Goal: Check status: Check status

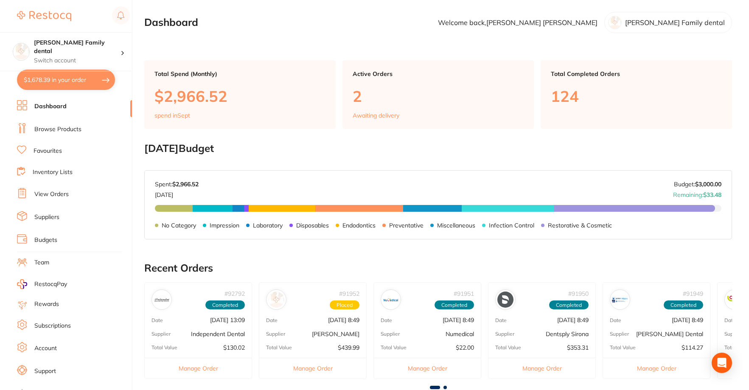
click at [47, 194] on link "View Orders" at bounding box center [51, 194] width 34 height 8
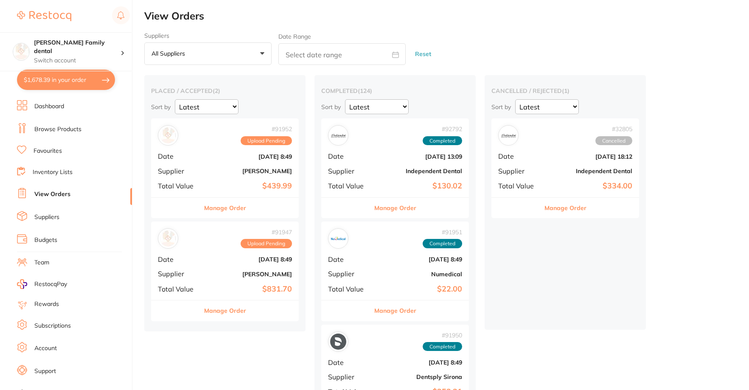
click at [249, 179] on div "# 91952 Upload Pending Date [DATE] 8:49 Supplier [PERSON_NAME] Total Value $439…" at bounding box center [225, 157] width 148 height 79
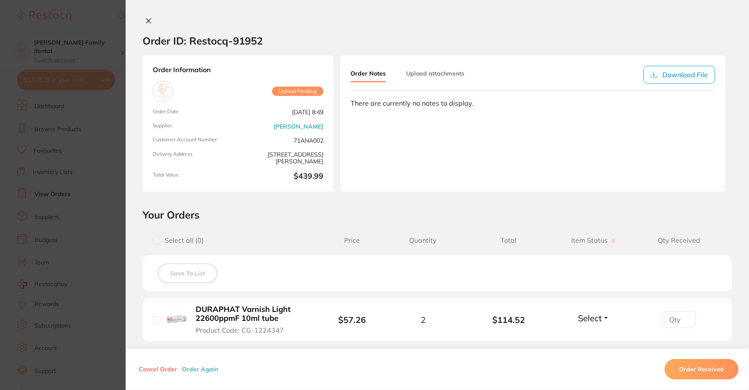
click at [284, 93] on span "Upload Pending" at bounding box center [297, 91] width 51 height 9
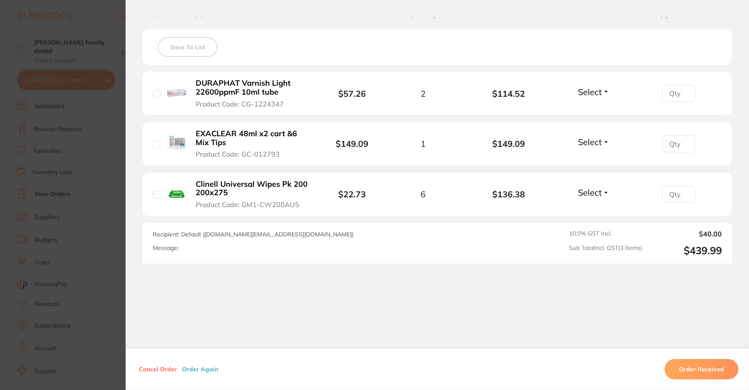
click at [197, 371] on button "Order Again" at bounding box center [200, 369] width 41 height 8
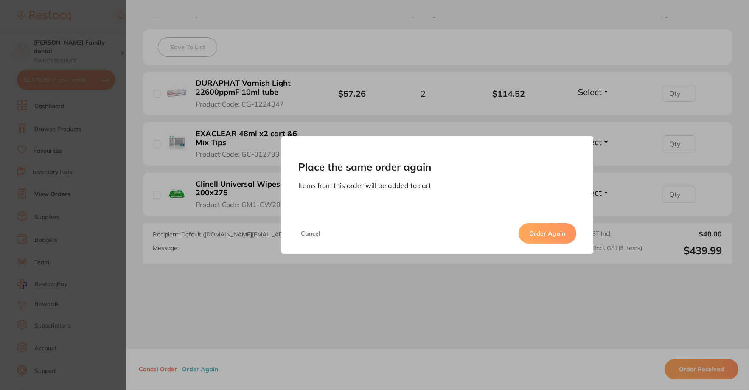
click at [306, 233] on button "Cancel" at bounding box center [310, 233] width 25 height 20
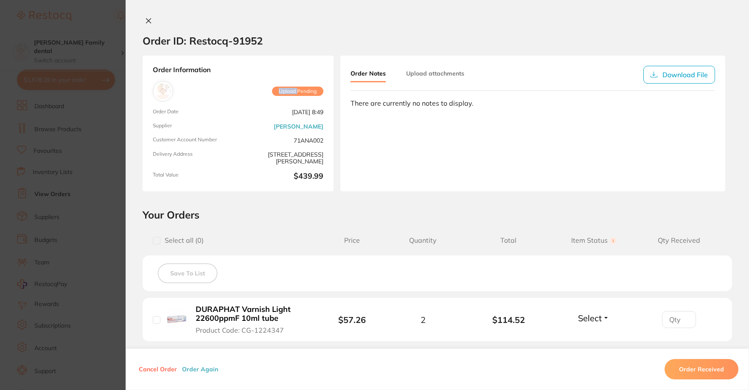
click at [146, 17] on icon at bounding box center [148, 20] width 7 height 7
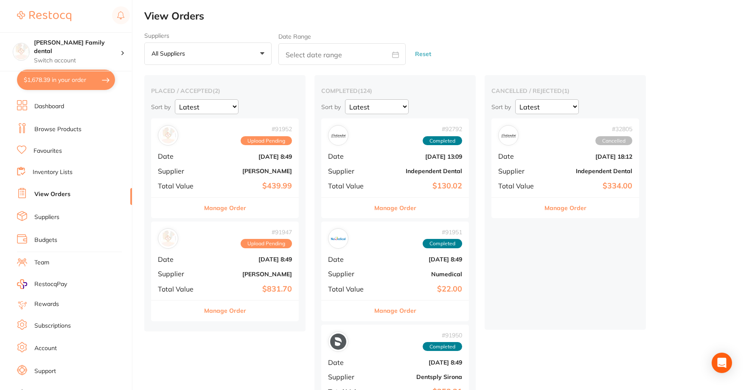
click at [211, 247] on div "# 91947 Upload Pending" at bounding box center [225, 238] width 134 height 20
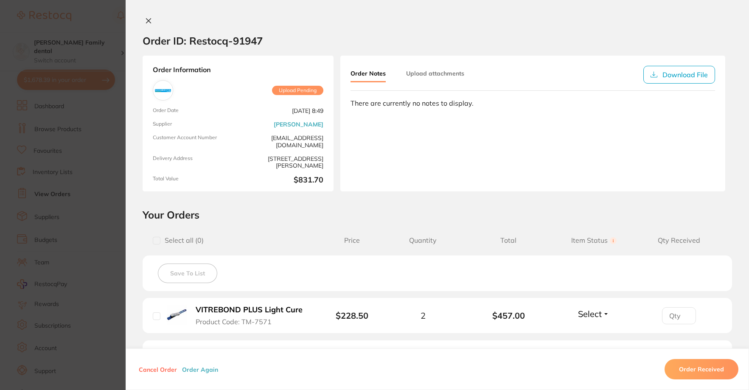
click at [304, 128] on link "[PERSON_NAME]" at bounding box center [299, 124] width 50 height 7
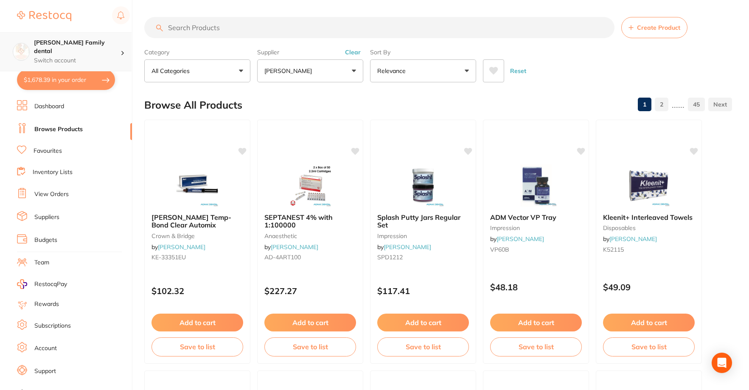
click at [56, 47] on h4 "[PERSON_NAME] Family dental" at bounding box center [77, 47] width 87 height 17
click at [38, 13] on img at bounding box center [44, 16] width 54 height 10
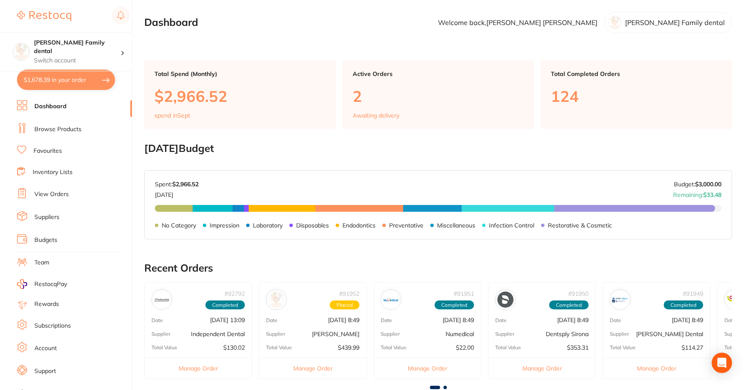
click at [111, 14] on div at bounding box center [73, 16] width 113 height 20
click at [144, 22] on div "$1,678.39 Westbrook Family dental Switch account Westbrook Family dental $1,678…" at bounding box center [374, 195] width 749 height 390
click at [127, 14] on rect at bounding box center [121, 15] width 18 height 18
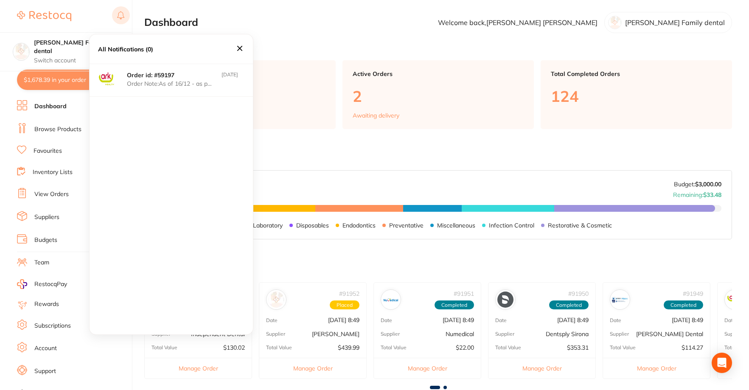
click at [128, 16] on rect at bounding box center [121, 15] width 18 height 18
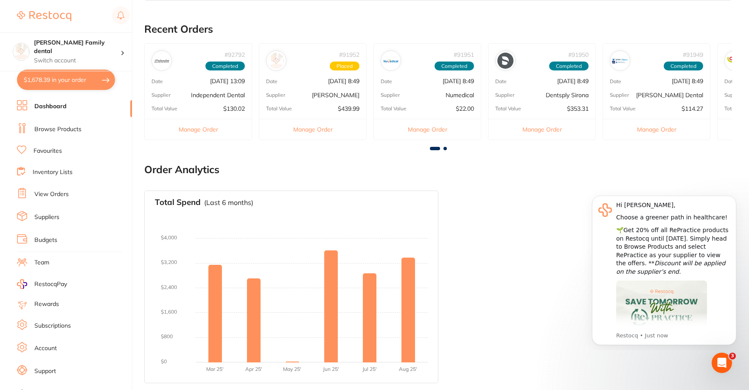
click at [44, 372] on link "Support" at bounding box center [45, 371] width 22 height 8
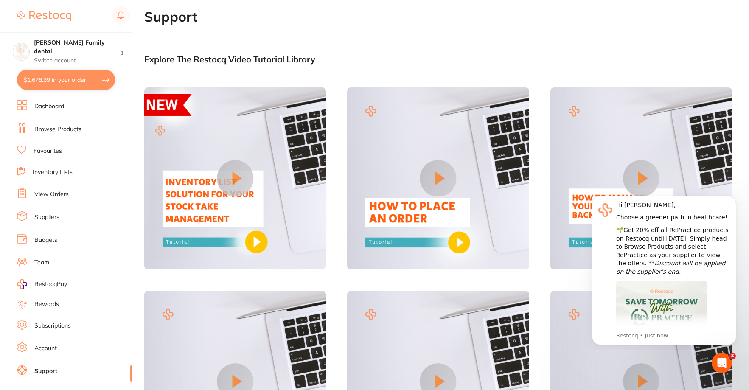
click at [51, 351] on link "Account" at bounding box center [45, 348] width 22 height 8
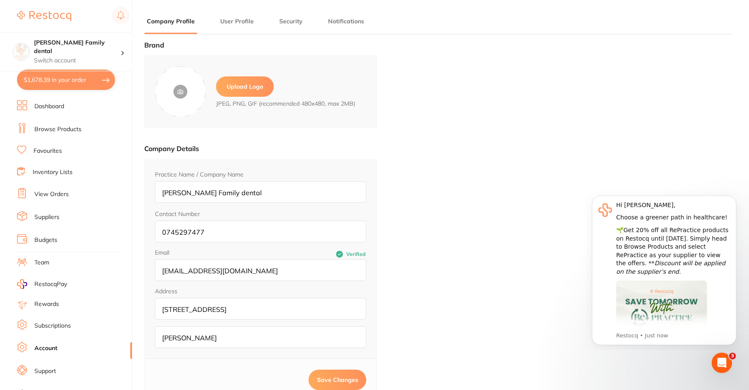
type input "Jaideep"
type input "Sehgal"
type input "0745297477"
type input "[EMAIL_ADDRESS][DOMAIN_NAME]"
click at [257, 27] on ul "Company Profile User Profile Security Notifications" at bounding box center [438, 25] width 588 height 17
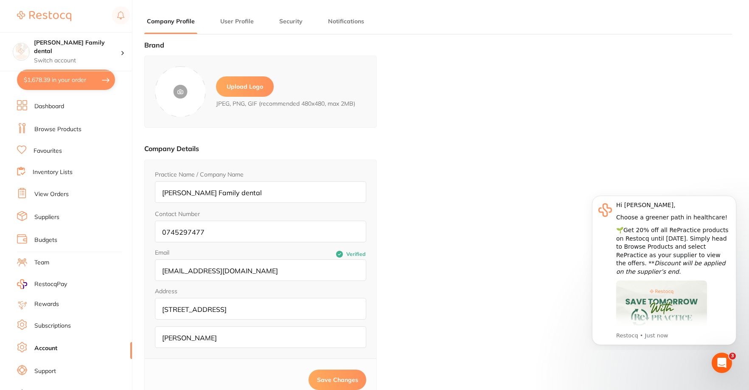
click at [329, 29] on li "Notifications" at bounding box center [346, 25] width 41 height 17
click at [61, 330] on link "Subscriptions" at bounding box center [52, 326] width 37 height 8
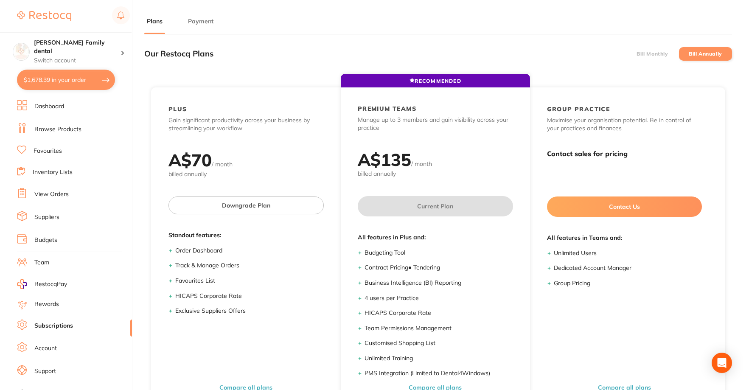
click at [40, 363] on ul "Dashboard Browse Products Favourites Inventory Lists View Orders Suppliers Budg…" at bounding box center [74, 246] width 115 height 293
click at [38, 371] on link "Support" at bounding box center [45, 371] width 22 height 8
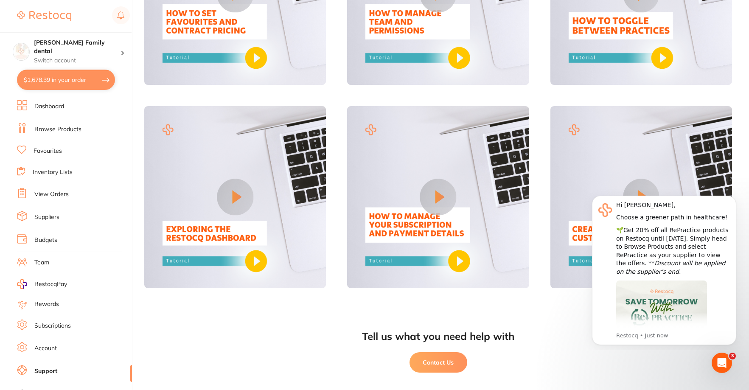
scroll to position [607, 0]
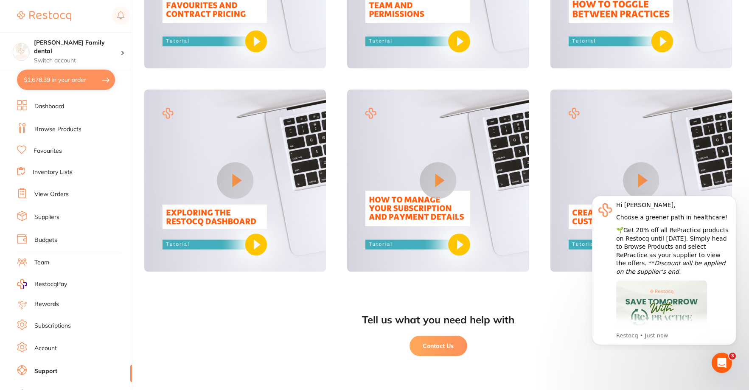
click at [437, 348] on button "Contact Us" at bounding box center [439, 346] width 58 height 20
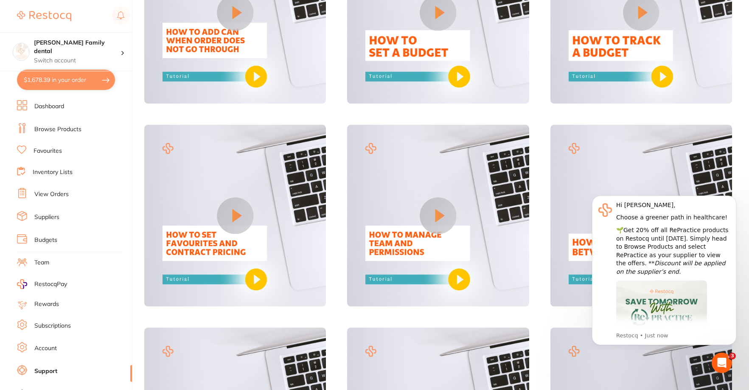
scroll to position [225, 0]
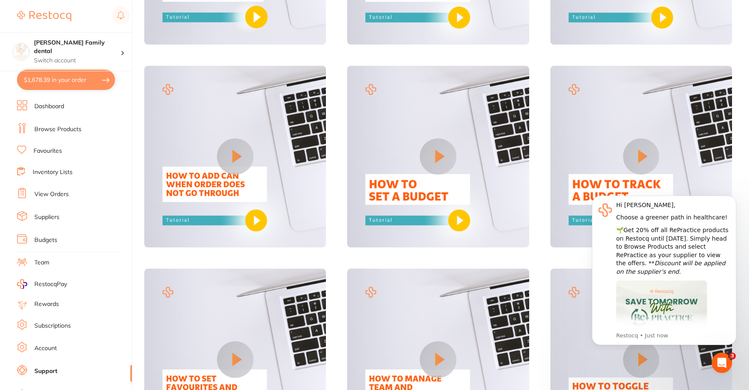
click at [51, 191] on link "View Orders" at bounding box center [51, 194] width 34 height 8
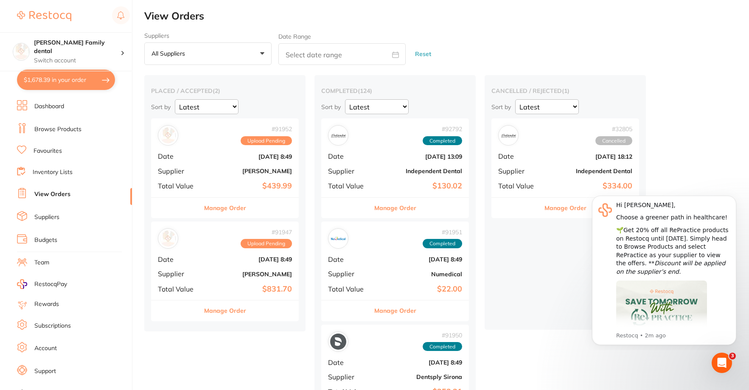
click at [57, 371] on li "Support" at bounding box center [74, 371] width 115 height 13
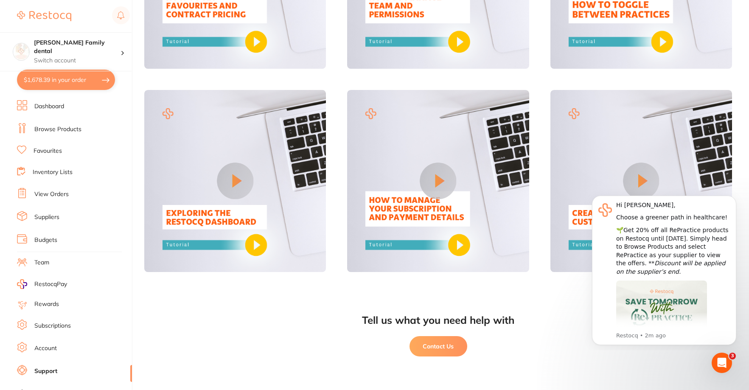
scroll to position [607, 0]
click at [440, 351] on button "Contact Us" at bounding box center [439, 346] width 58 height 20
click at [39, 194] on link "View Orders" at bounding box center [51, 194] width 34 height 8
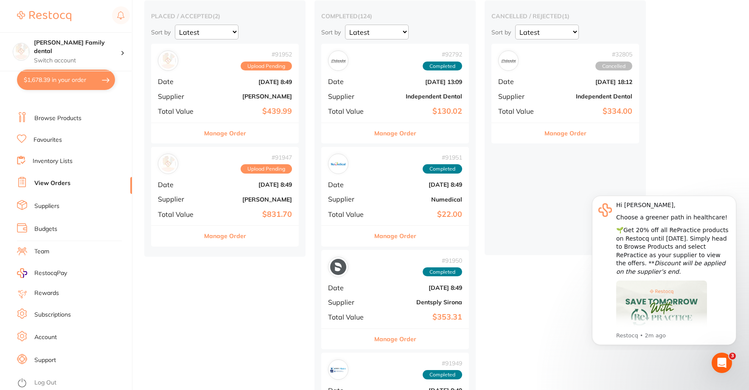
scroll to position [85, 0]
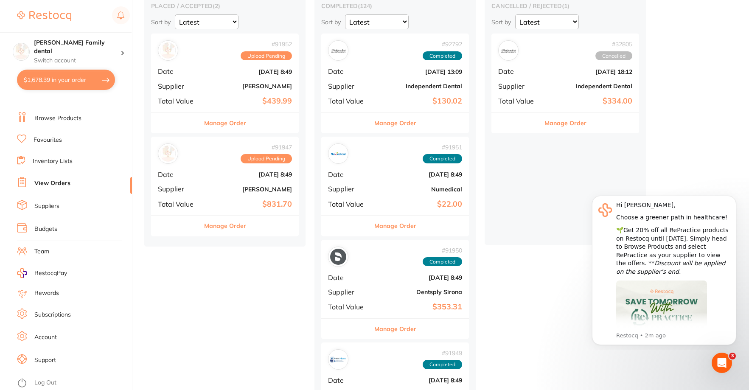
click at [50, 337] on link "Account" at bounding box center [45, 337] width 22 height 8
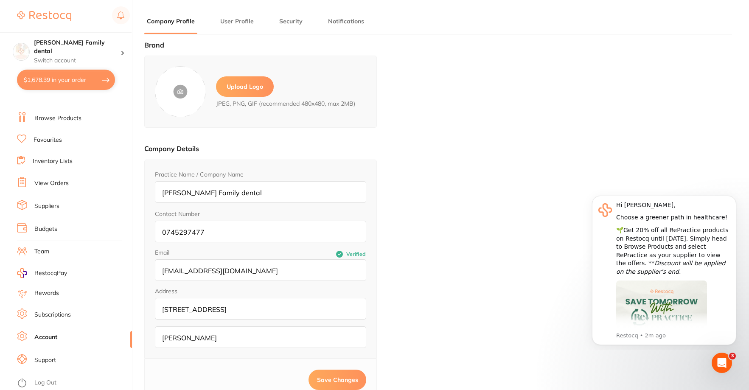
type input "Jaideep"
type input "Sehgal"
type input "0745297477"
type input "[EMAIL_ADDRESS][DOMAIN_NAME]"
click at [53, 177] on li "View Orders" at bounding box center [74, 183] width 115 height 13
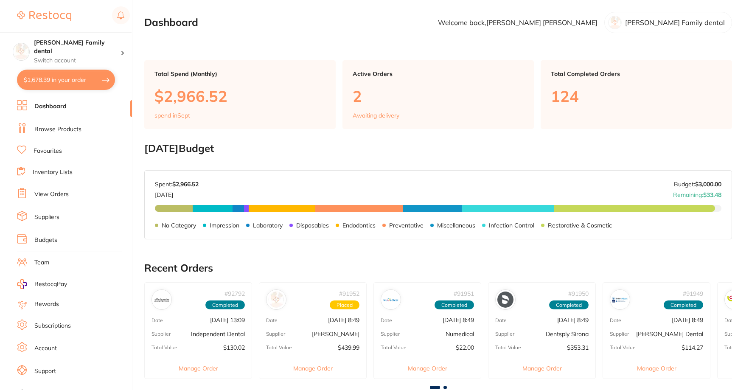
click at [49, 188] on li "View Orders" at bounding box center [74, 194] width 115 height 13
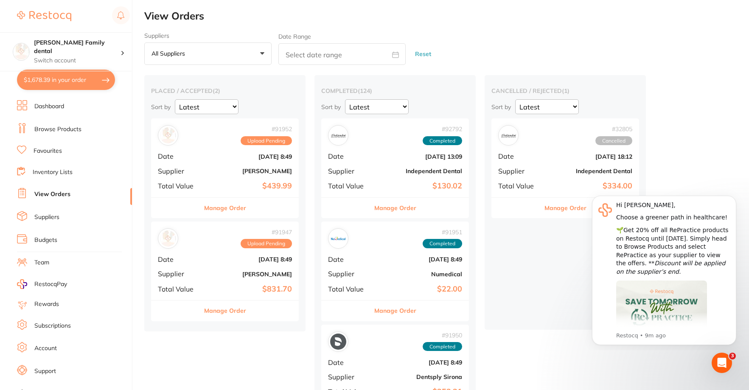
click at [270, 143] on span "Upload Pending" at bounding box center [266, 140] width 51 height 9
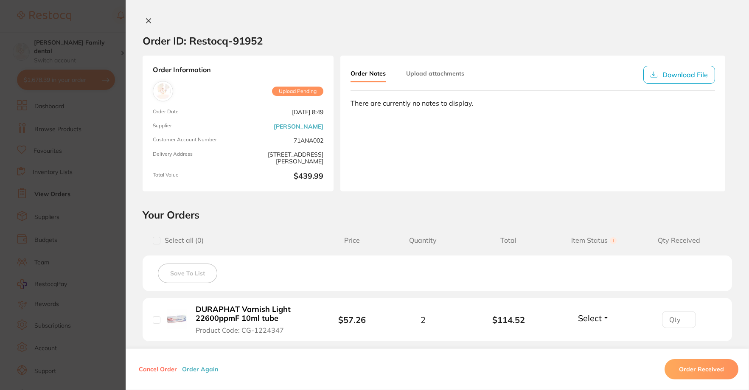
click at [289, 92] on span "Upload Pending" at bounding box center [297, 91] width 51 height 9
click at [429, 78] on button "Upload attachments" at bounding box center [435, 73] width 58 height 15
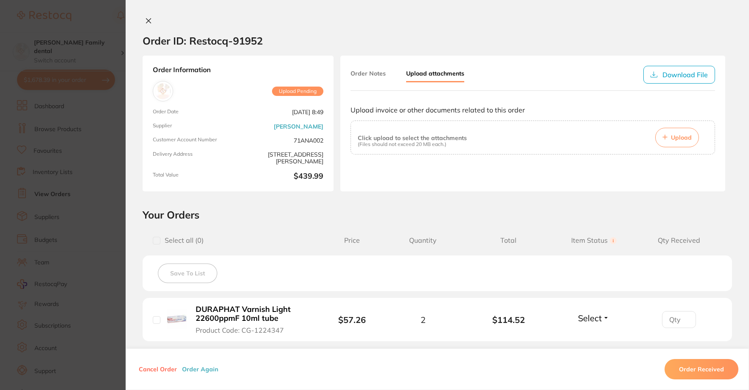
click at [367, 72] on button "Order Notes" at bounding box center [368, 73] width 35 height 15
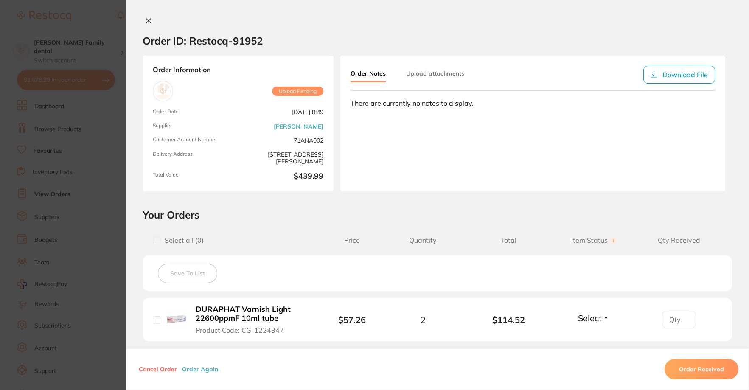
scroll to position [42, 0]
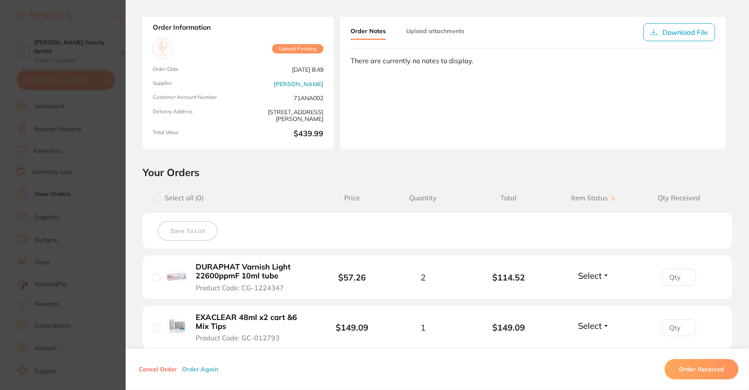
click at [110, 26] on section "Order ID: Restocq- 91952 Order Information Upload Pending Order Date Sept 1 202…" at bounding box center [374, 195] width 749 height 390
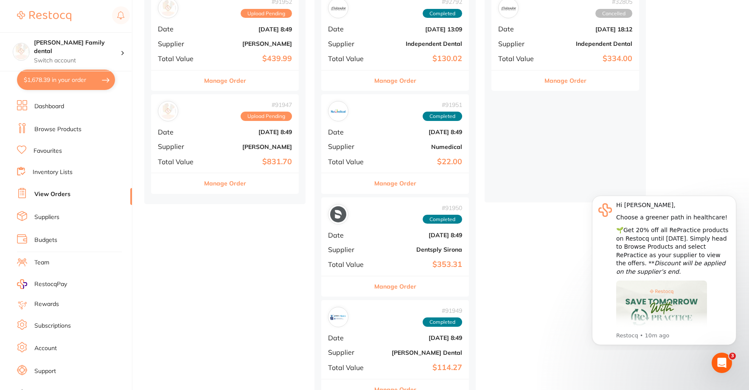
click at [46, 281] on span "RestocqPay" at bounding box center [50, 284] width 33 height 8
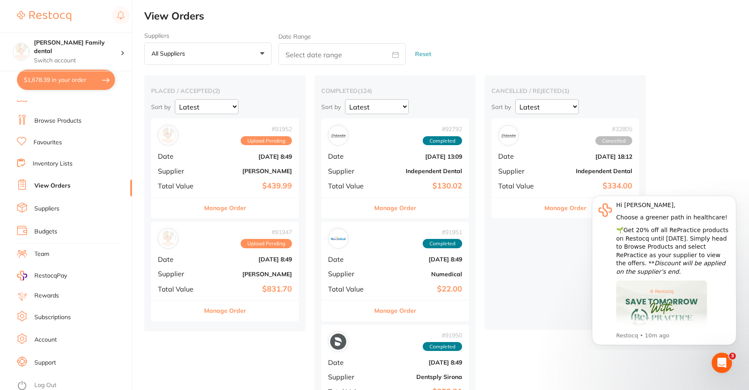
scroll to position [11, 0]
click at [65, 184] on link "View Orders" at bounding box center [52, 183] width 36 height 8
click at [219, 209] on button "Manage Order" at bounding box center [225, 208] width 42 height 20
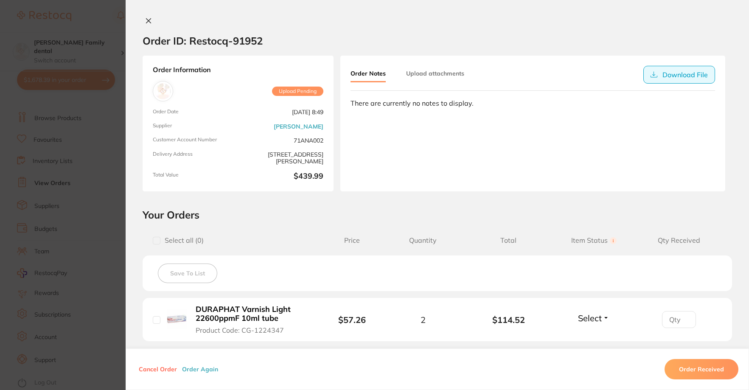
click at [669, 75] on button "Download File" at bounding box center [679, 75] width 72 height 18
click at [148, 20] on icon at bounding box center [148, 21] width 5 height 5
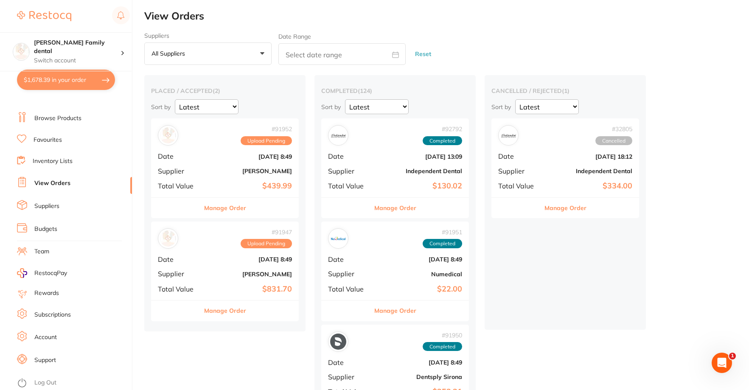
click at [223, 312] on button "Manage Order" at bounding box center [225, 311] width 42 height 20
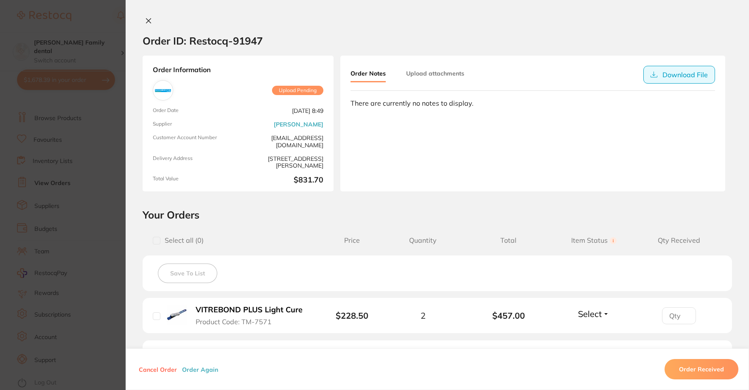
click at [680, 80] on button "Download File" at bounding box center [679, 75] width 72 height 18
click at [145, 20] on icon at bounding box center [148, 20] width 7 height 7
